Goal: Navigation & Orientation: Find specific page/section

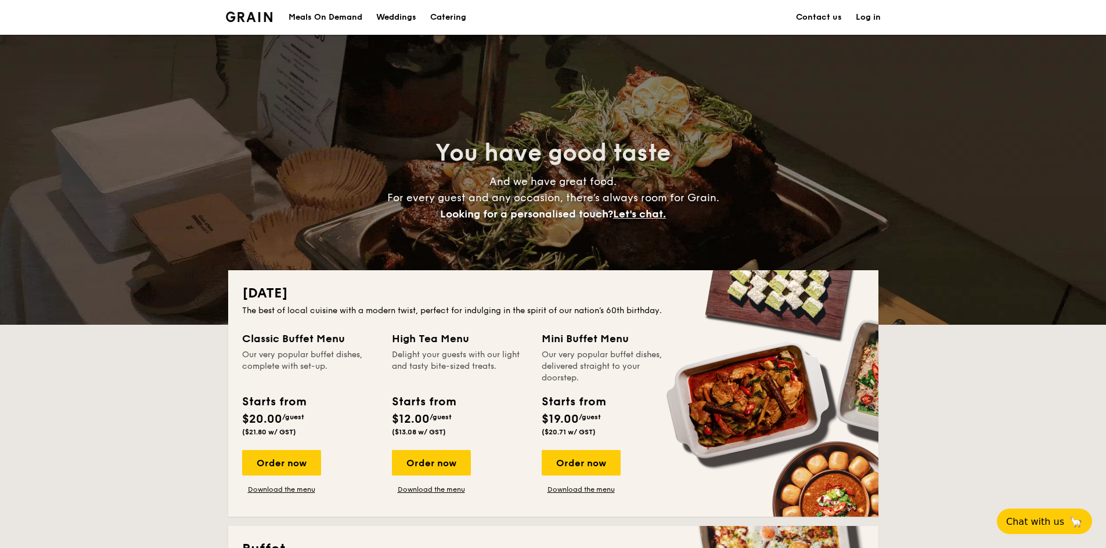
click at [328, 19] on div "Meals On Demand" at bounding box center [325, 17] width 74 height 35
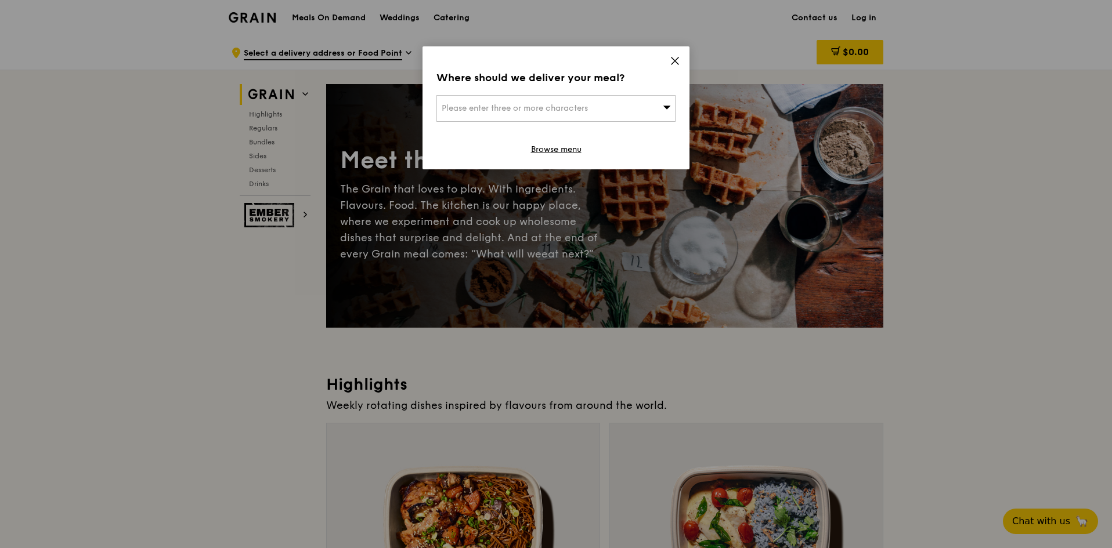
click at [673, 61] on icon at bounding box center [675, 61] width 10 height 10
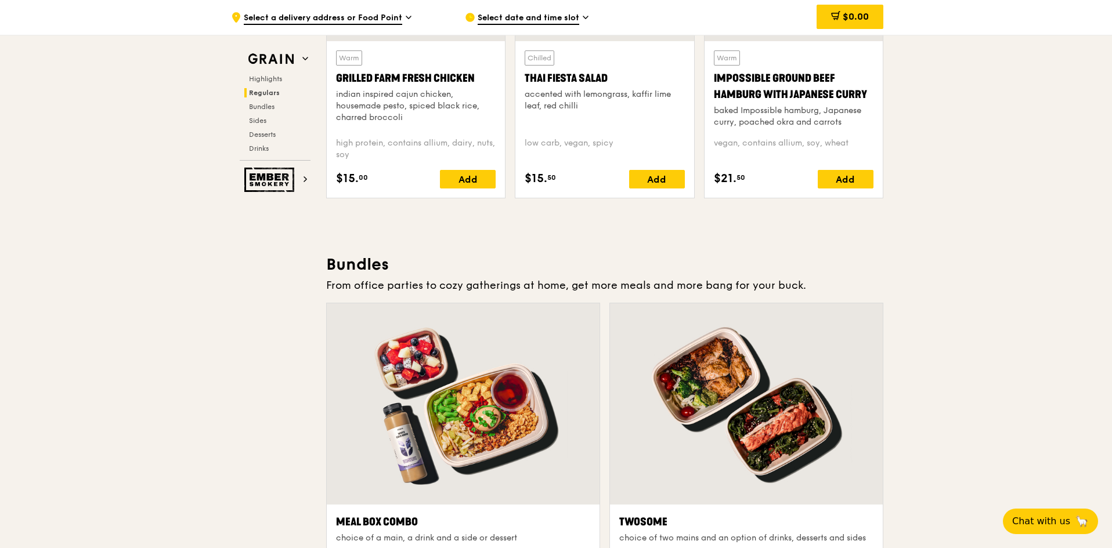
scroll to position [1509, 0]
